Goal: Task Accomplishment & Management: Complete application form

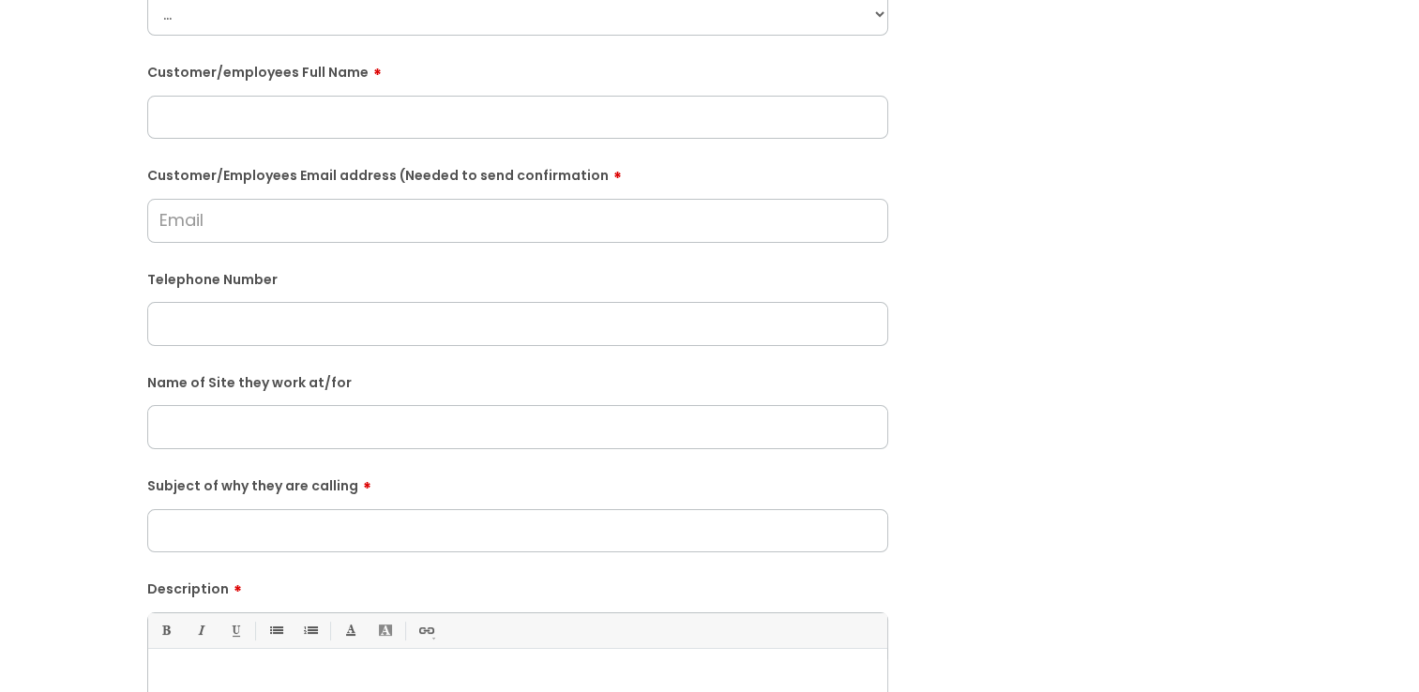
scroll to position [375, 0]
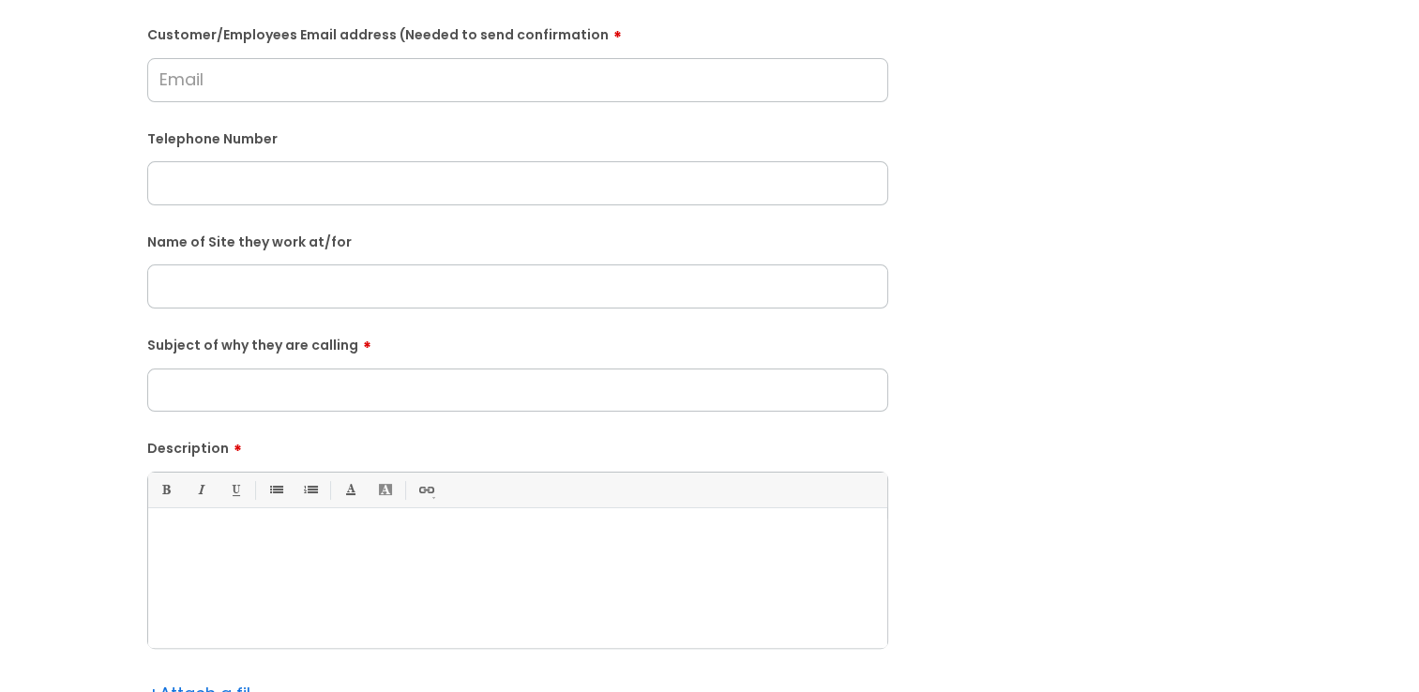
click at [294, 520] on div at bounding box center [517, 583] width 739 height 129
click at [523, 545] on p at bounding box center [517, 541] width 711 height 17
paste div
click at [162, 538] on p "advising that she received a call earlier for her to cover [DATE] and [DATE]." at bounding box center [517, 541] width 711 height 17
click at [855, 553] on div "She called advising that she received a call earlier for her to cover [DATE] an…" at bounding box center [517, 583] width 739 height 129
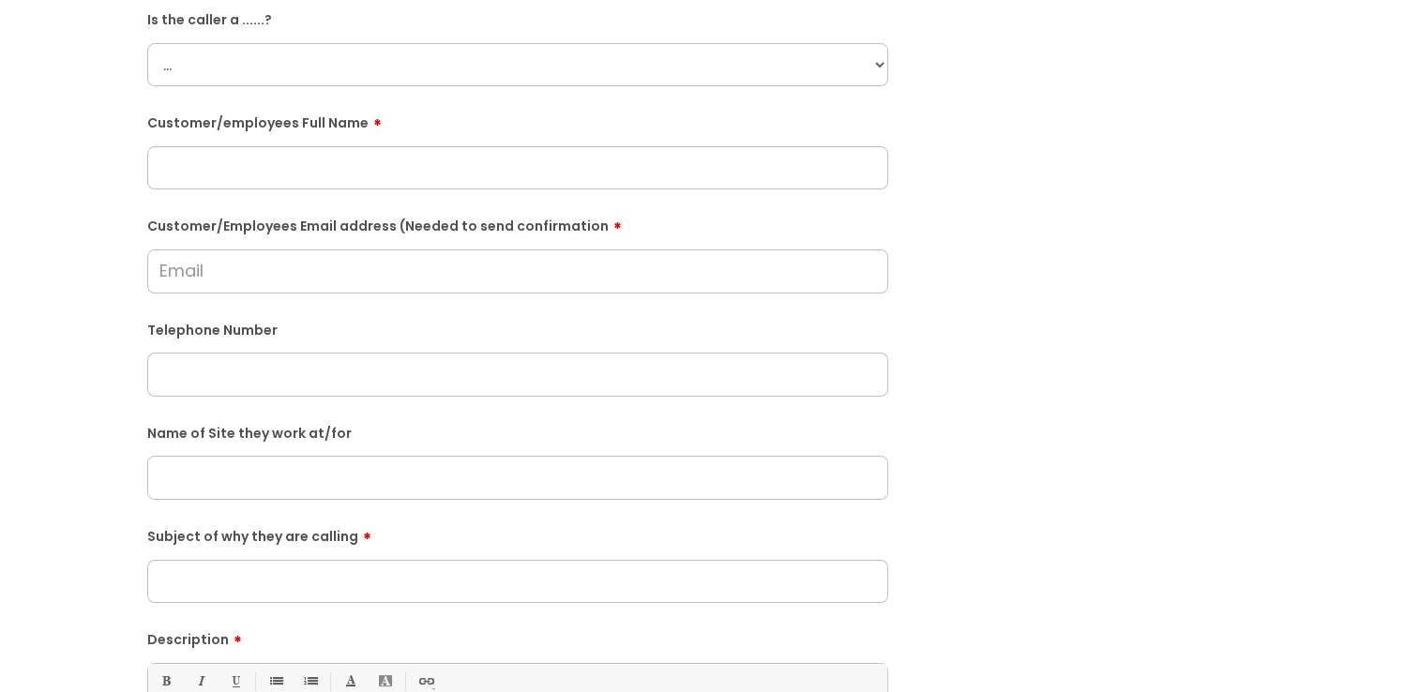
scroll to position [0, 0]
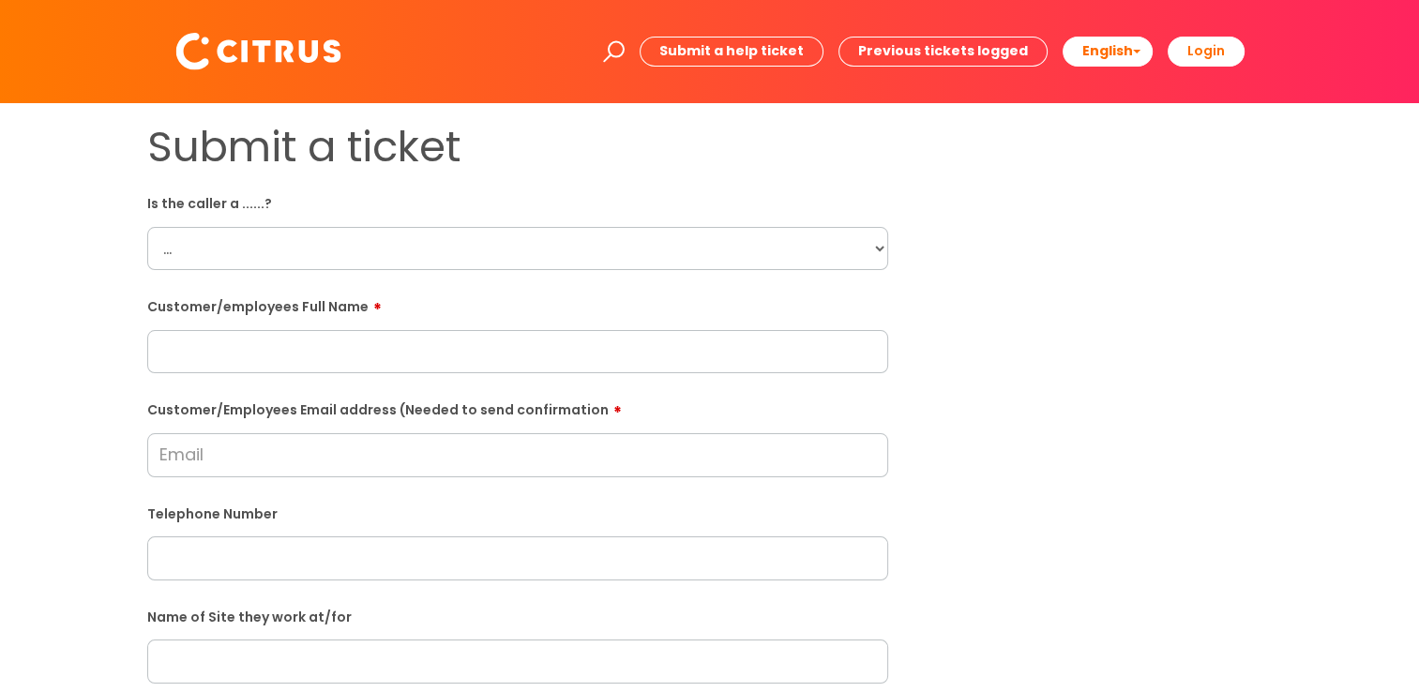
click at [321, 362] on input "text" at bounding box center [517, 351] width 741 height 43
paste input "Blessing Olorunyomi"
type input "Blessing Olorunyomi"
click at [332, 246] on select "... Citrus Customer Citrus Employee [DEMOGRAPHIC_DATA] Supplier" at bounding box center [517, 248] width 741 height 43
select select "Citrus Employee"
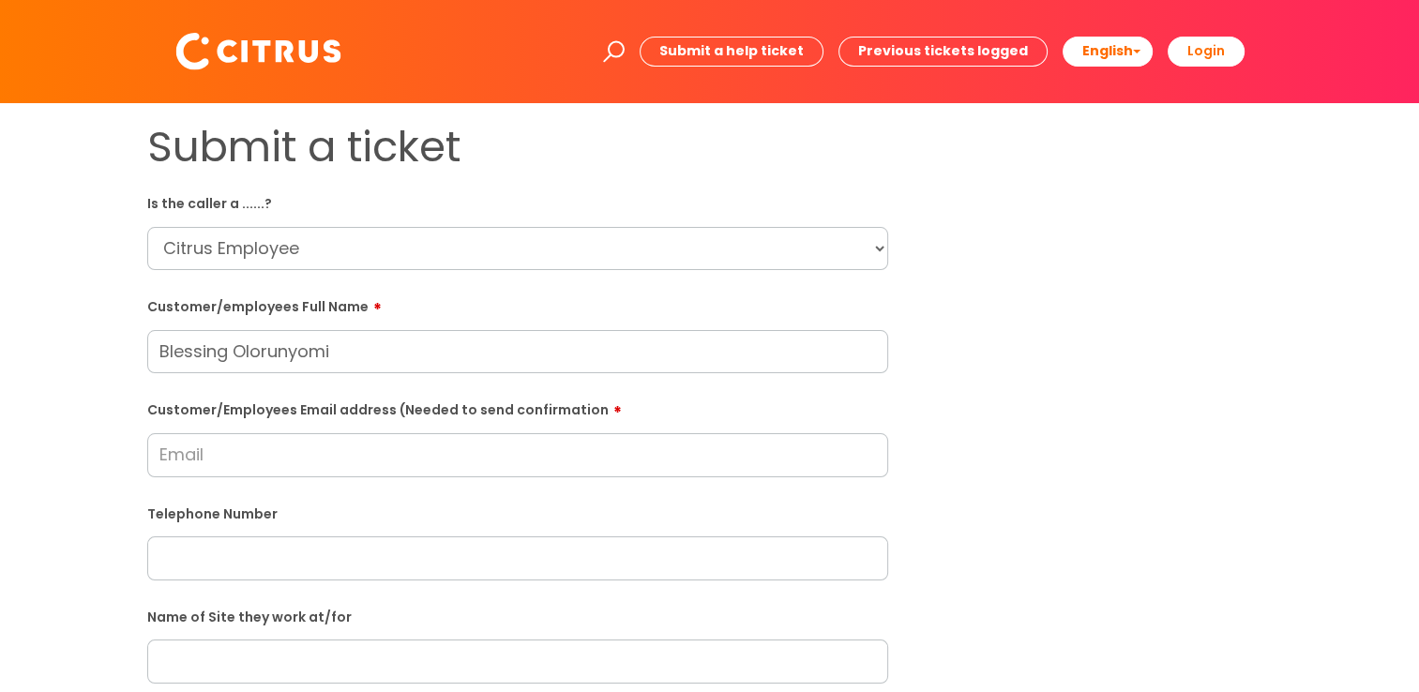
click at [147, 227] on select "... Citrus Customer Citrus Employee [DEMOGRAPHIC_DATA] Supplier" at bounding box center [517, 248] width 741 height 43
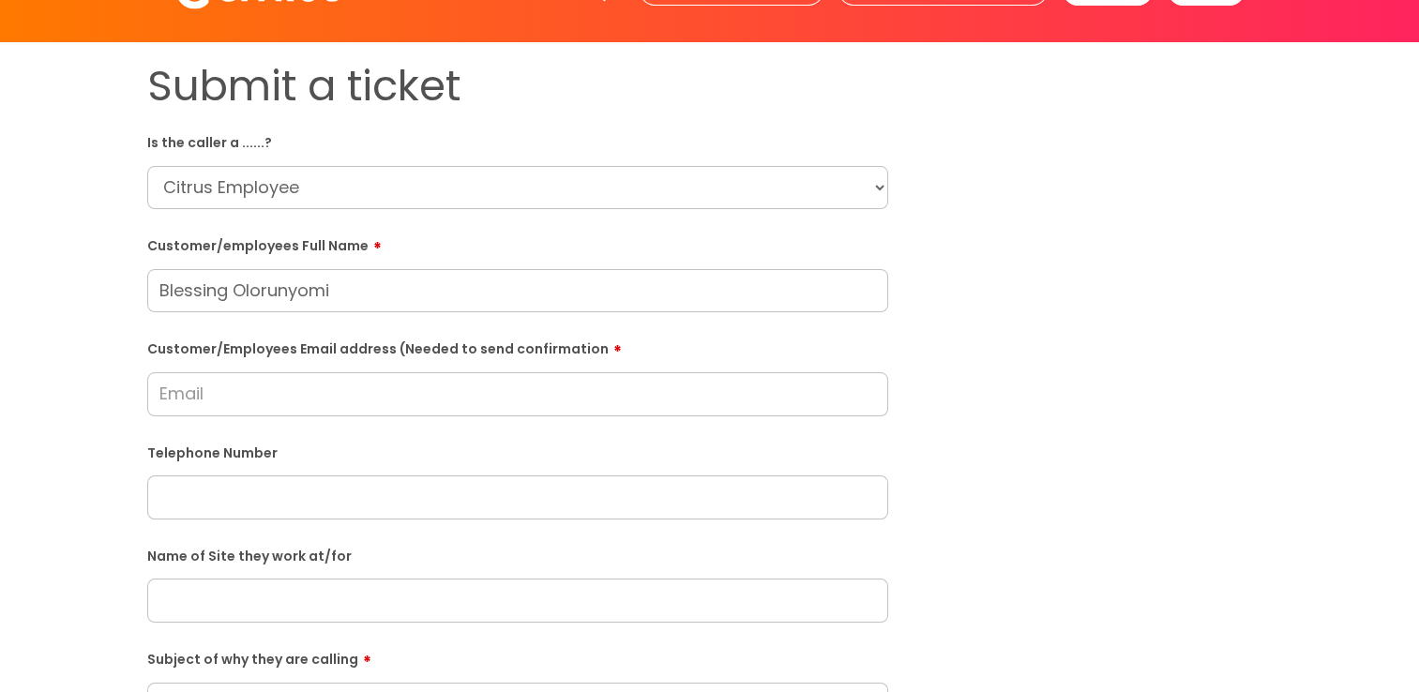
scroll to position [188, 0]
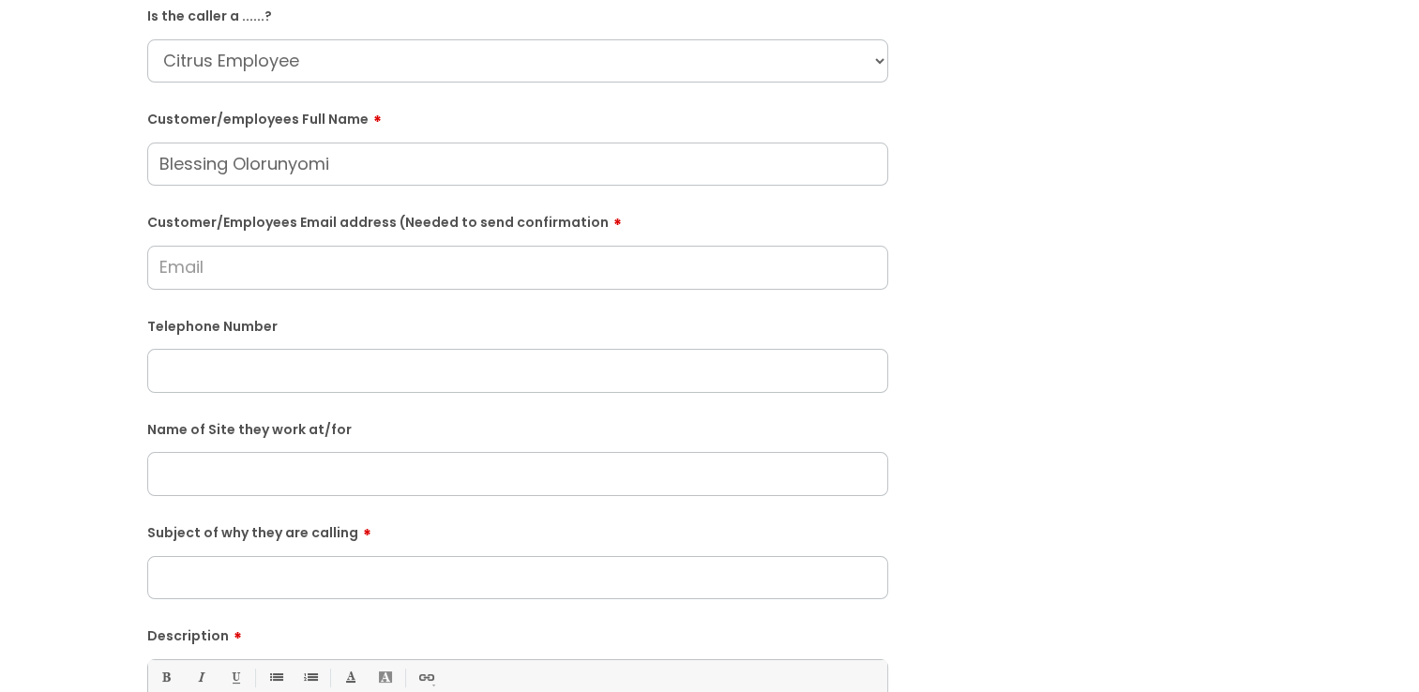
click at [309, 475] on input "text" at bounding box center [517, 473] width 741 height 43
type input "One Bath"
click at [281, 580] on input "Subject of why they are calling" at bounding box center [517, 577] width 741 height 43
click at [359, 367] on input "text" at bounding box center [517, 370] width 741 height 43
paste input "07884 677371"
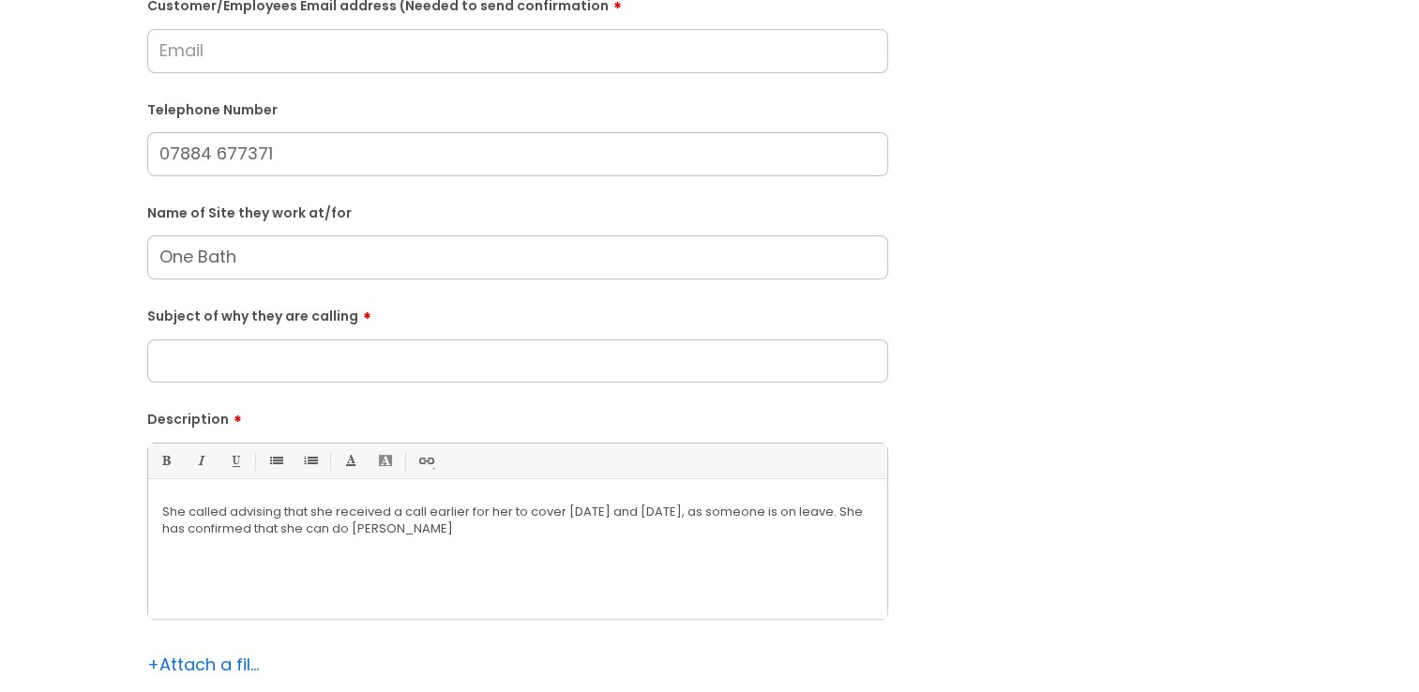
scroll to position [18, 0]
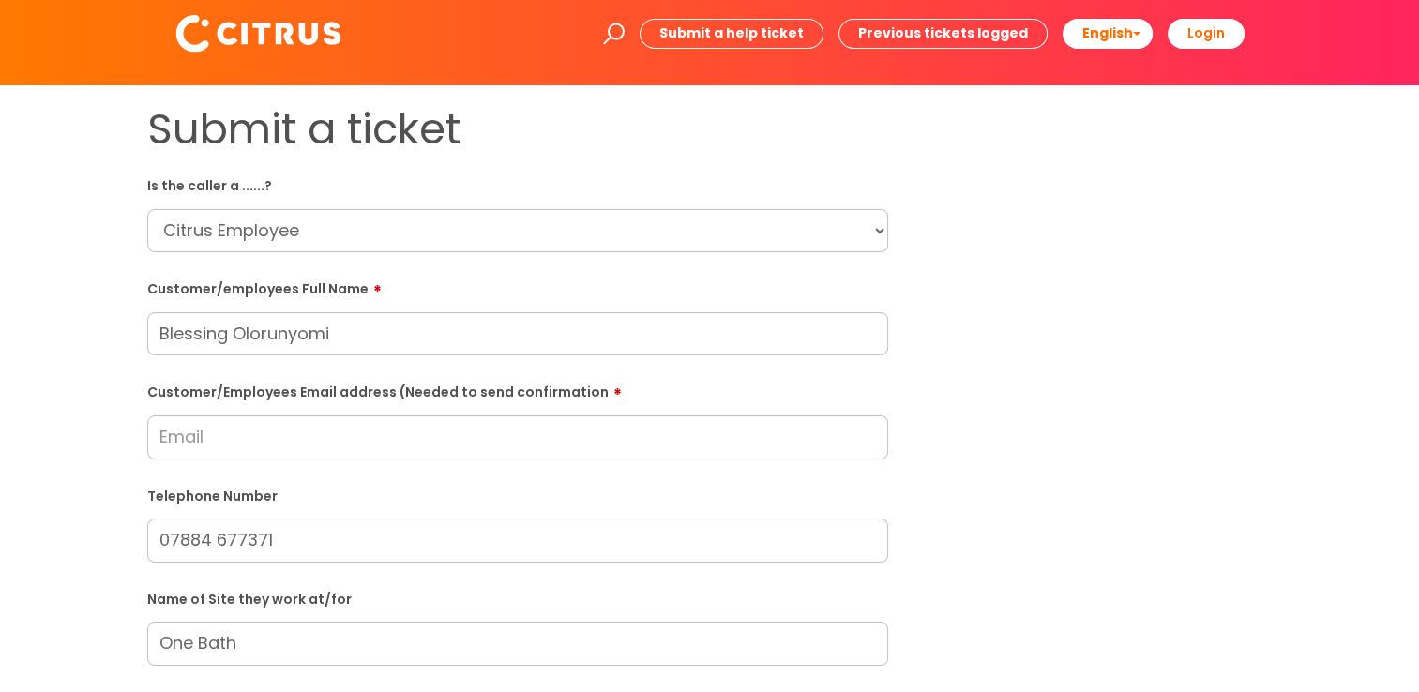
type input "07884 677371"
click at [356, 448] on input "Customer/Employees Email address (Needed to send confirmation" at bounding box center [517, 437] width 741 height 43
type input "b"
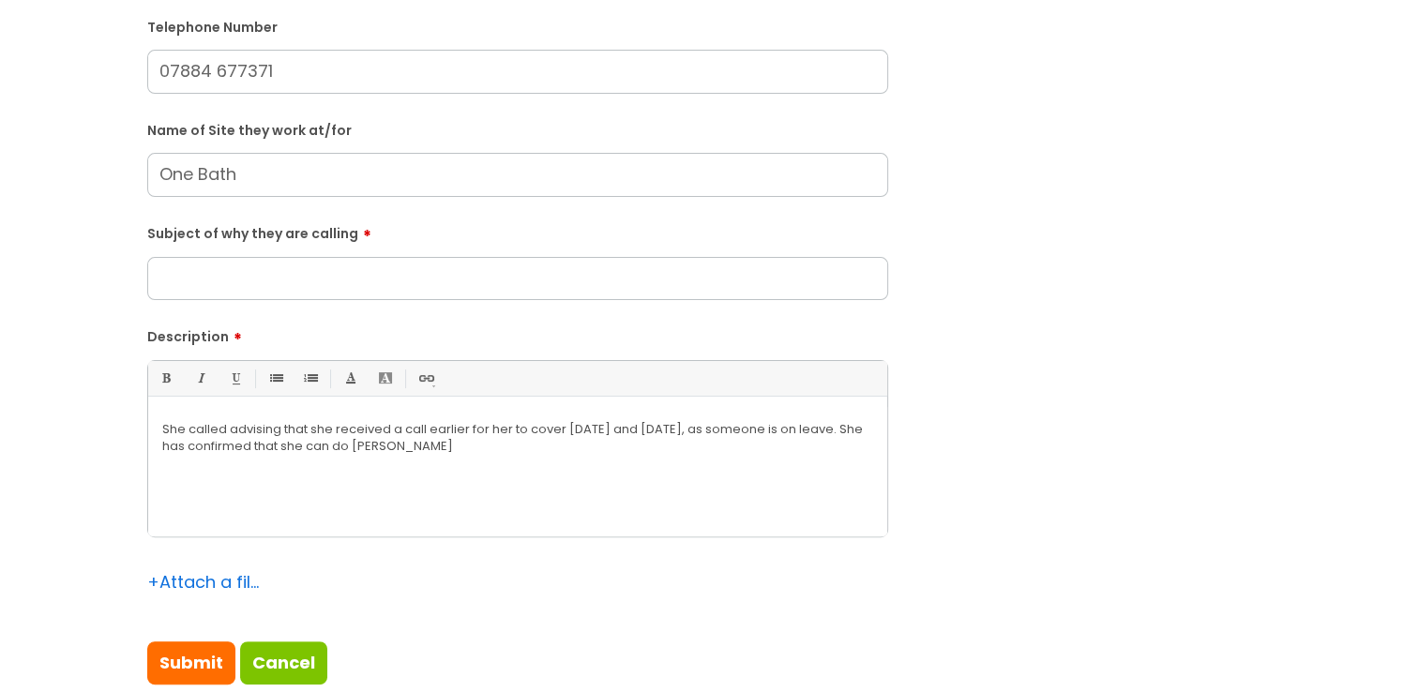
type input "[EMAIL_ADDRESS][DOMAIN_NAME]"
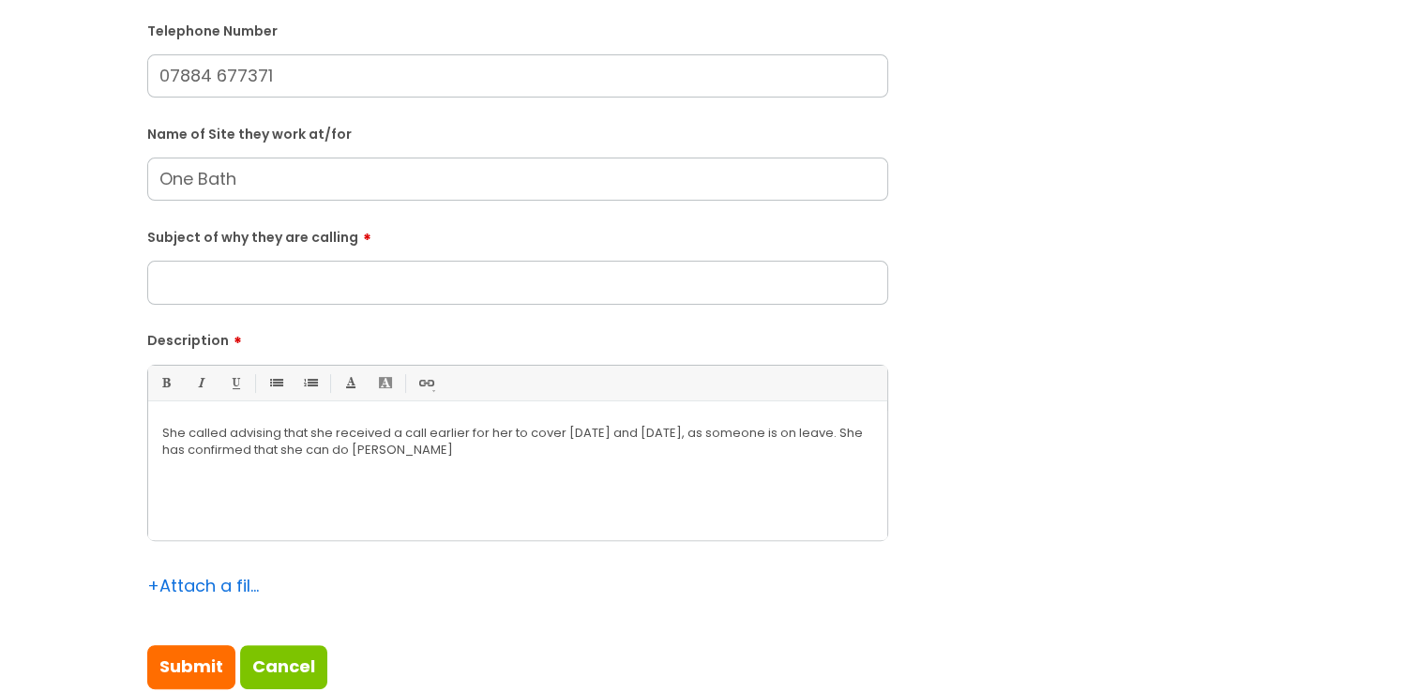
drag, startPoint x: 256, startPoint y: 204, endPoint x: 250, endPoint y: 237, distance: 34.2
click at [250, 237] on form "Is the caller a ......? ... Citrus Customer Citrus Employee [DEMOGRAPHIC_DATA] …" at bounding box center [517, 195] width 741 height 989
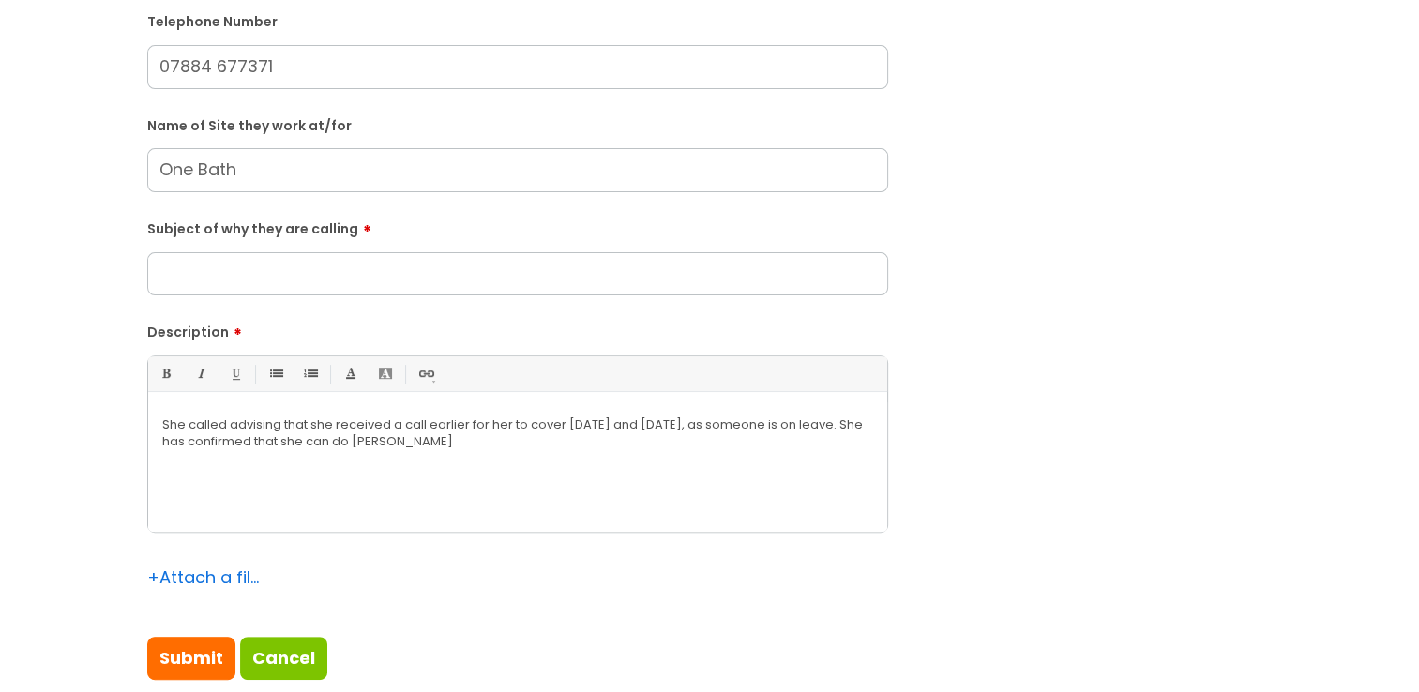
drag, startPoint x: 250, startPoint y: 237, endPoint x: 256, endPoint y: 266, distance: 29.6
click at [256, 266] on input "Subject of why they are calling" at bounding box center [517, 273] width 741 height 43
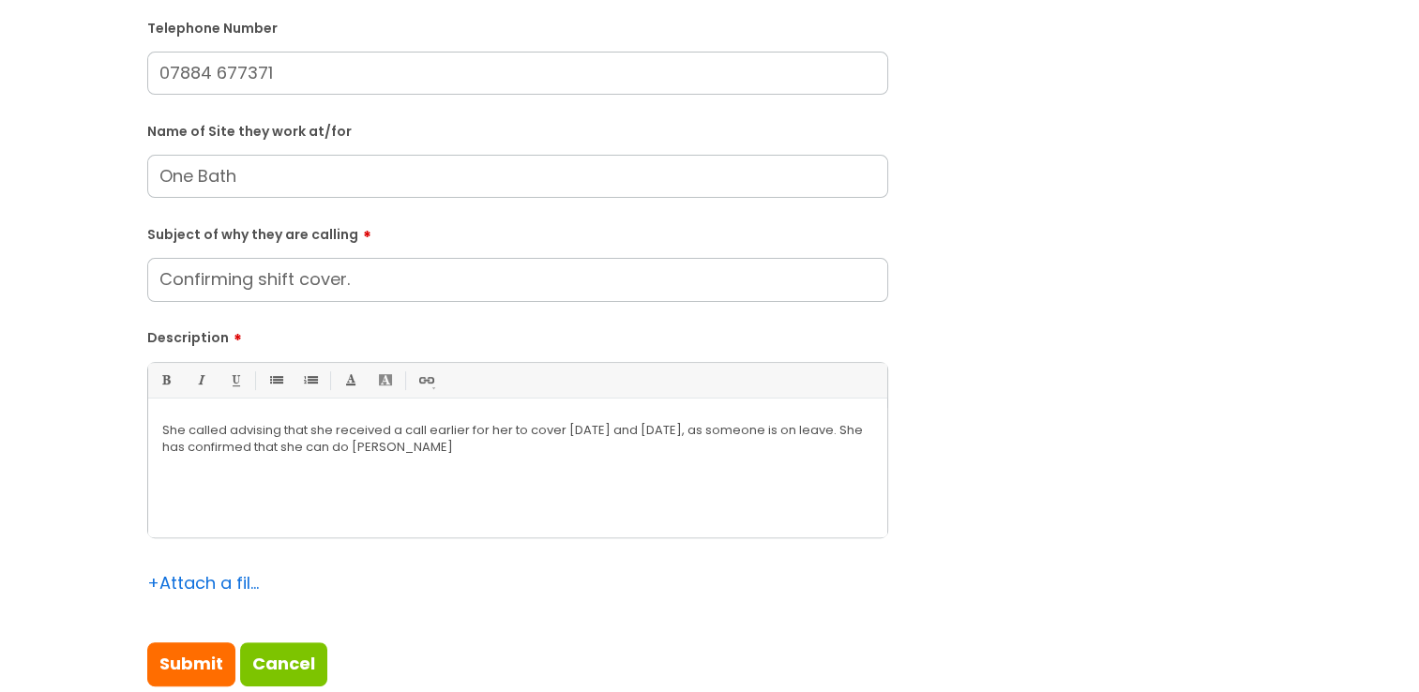
type input "Confirming shift cover."
drag, startPoint x: 280, startPoint y: 424, endPoint x: 450, endPoint y: 429, distance: 170.8
click at [450, 429] on p "She called advising that she received a call earlier for her to cover [DATE] an…" at bounding box center [517, 439] width 711 height 34
click at [212, 425] on p "She called advising that she received a call earlier for her to cover [DATE] an…" at bounding box center [517, 439] width 711 height 34
click at [380, 430] on p "She called advising that she received a call earlier for her to cover [DATE] an…" at bounding box center [517, 439] width 711 height 34
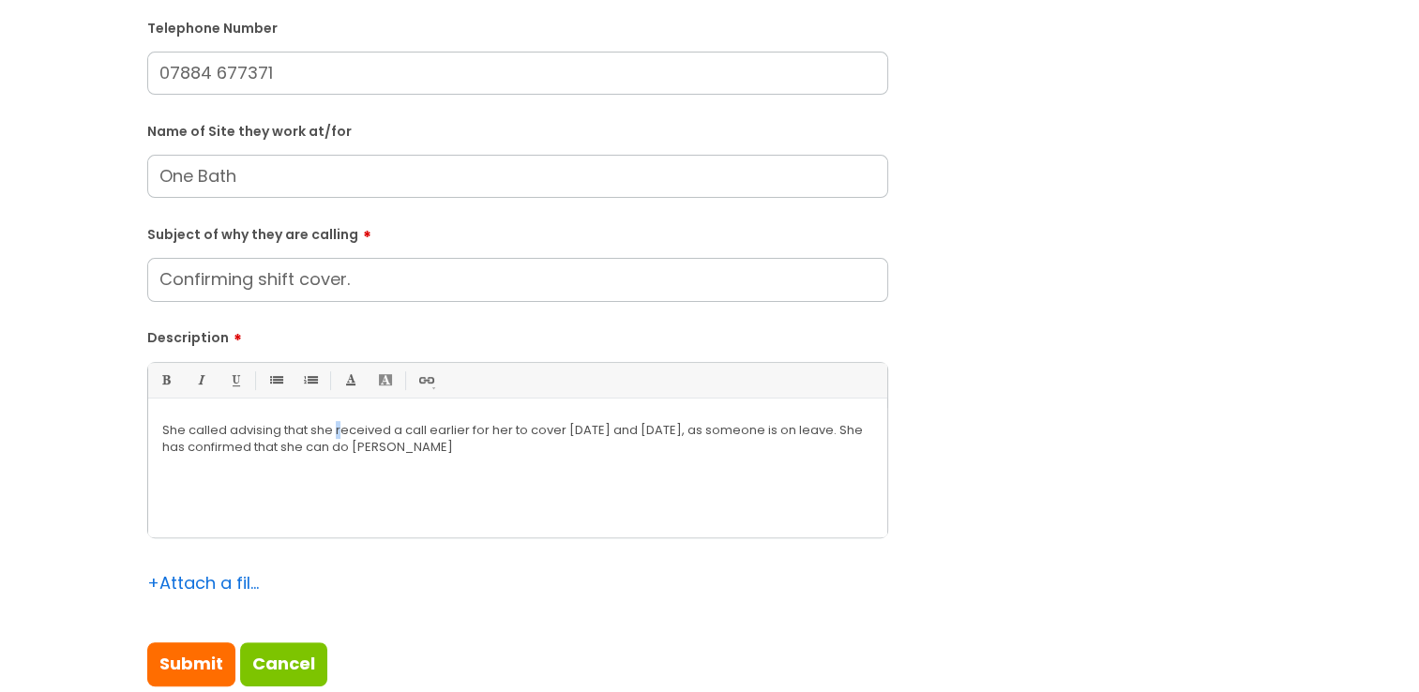
click at [338, 430] on p "She called advising that she received a call earlier for her to cover [DATE] an…" at bounding box center [517, 439] width 711 height 34
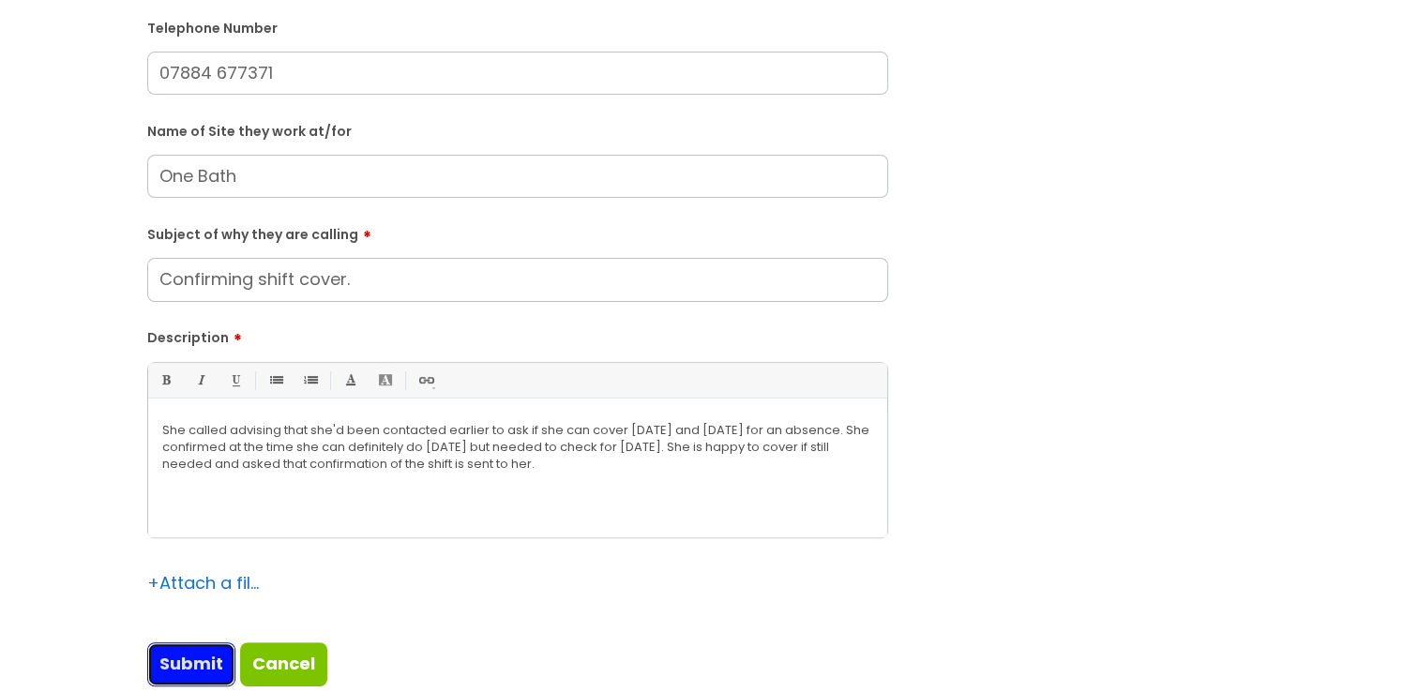
click at [176, 668] on input "Submit" at bounding box center [191, 664] width 88 height 43
type input "Please Wait..."
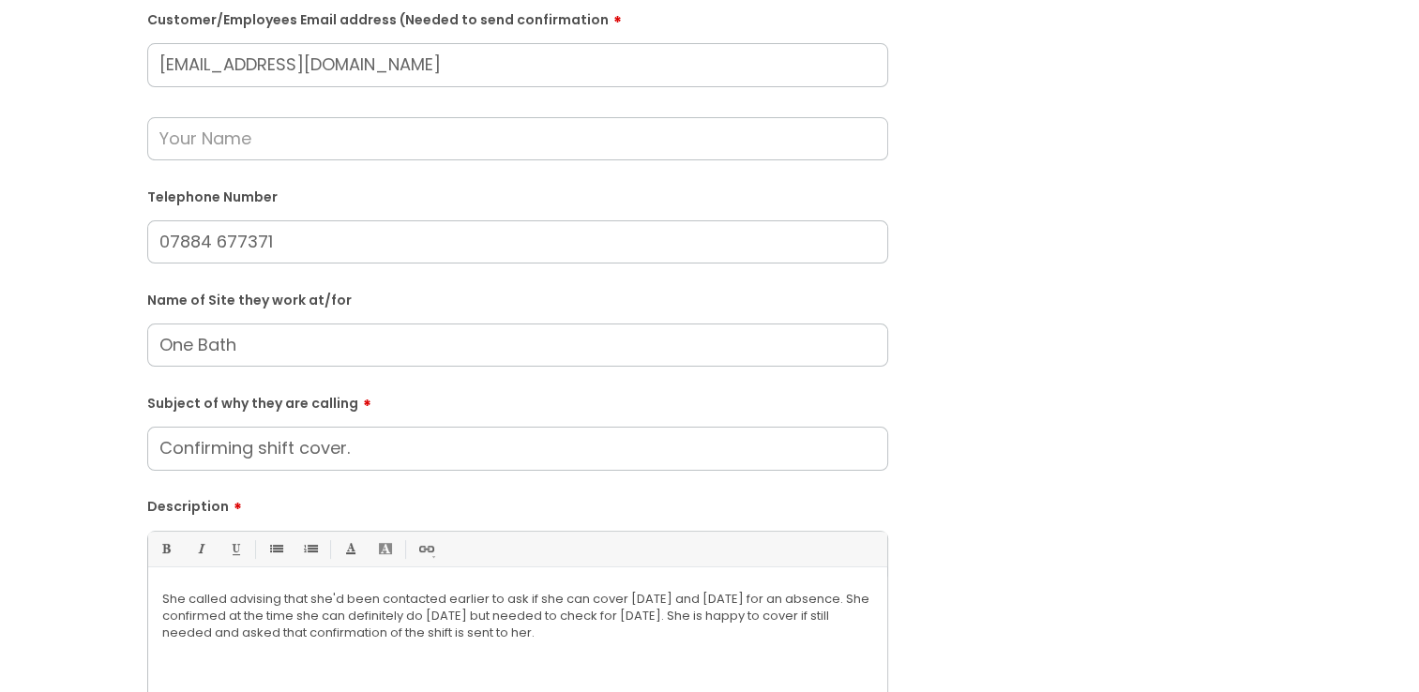
scroll to position [278, 0]
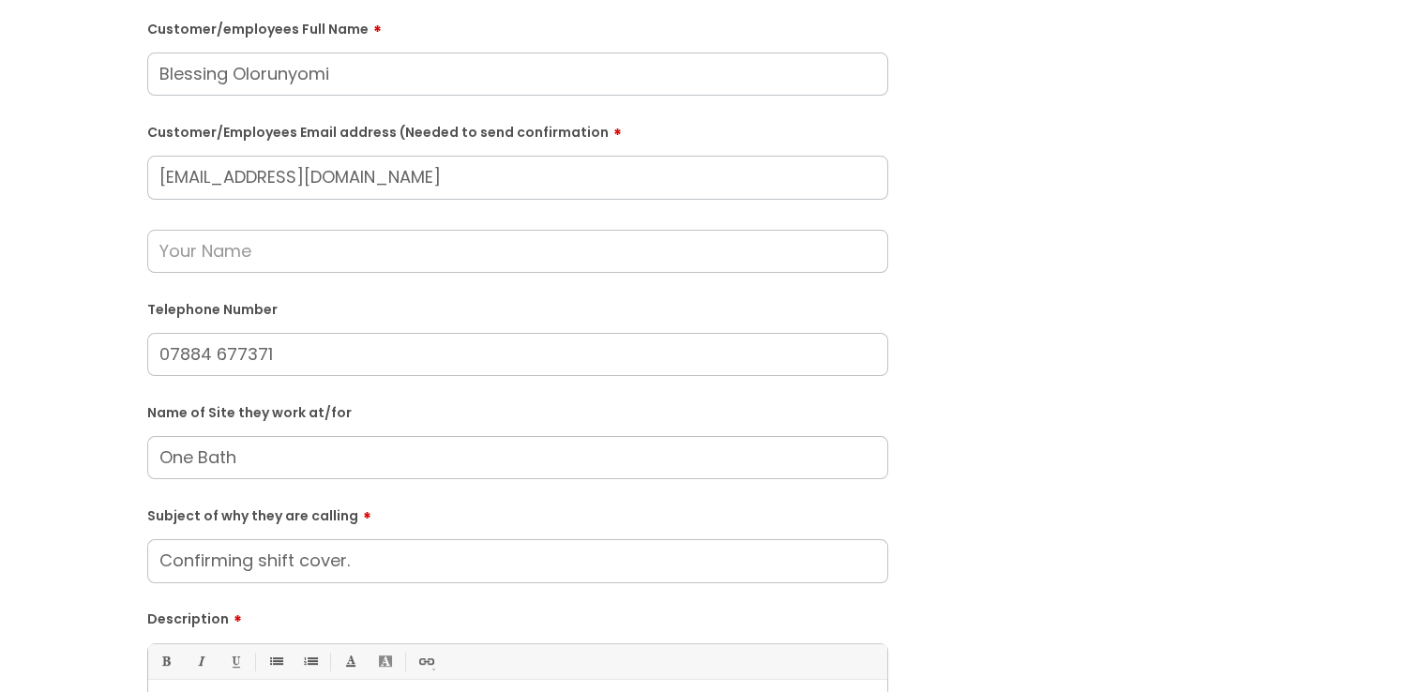
drag, startPoint x: 345, startPoint y: 195, endPoint x: -102, endPoint y: 136, distance: 451.4
click at [0, 136] on html "Enter your search term here... Search Submit a help ticket Previous tickets log…" at bounding box center [709, 68] width 1419 height 692
